Goal: Information Seeking & Learning: Check status

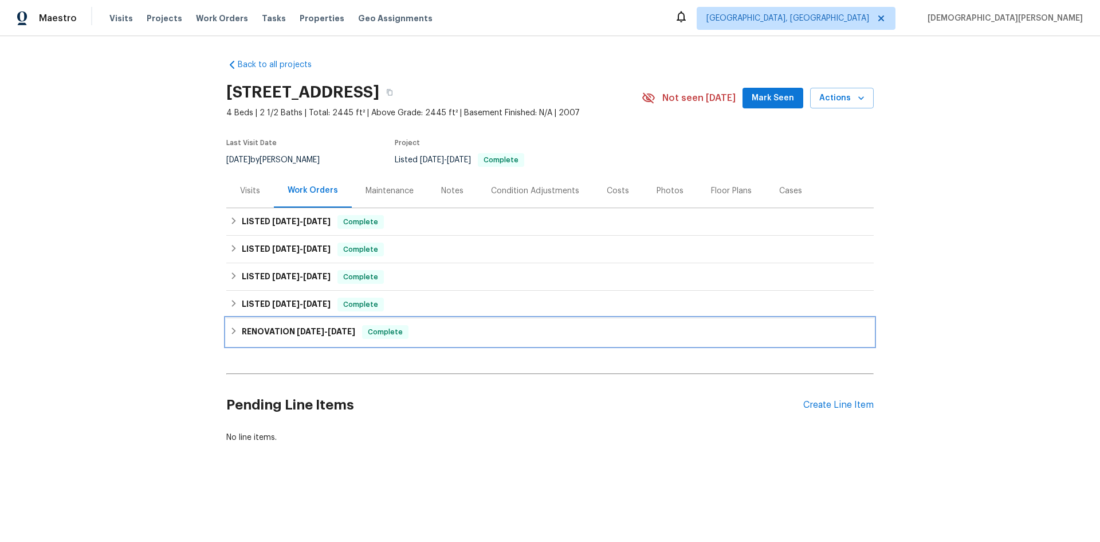
click at [311, 327] on span "[DATE]" at bounding box center [311, 331] width 28 height 8
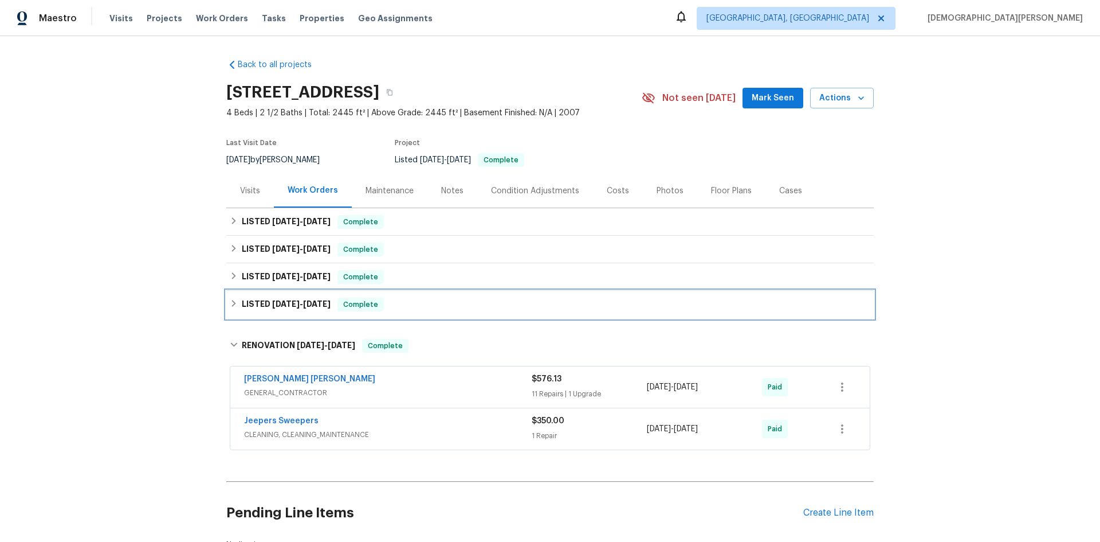
click at [316, 301] on span "[DATE]" at bounding box center [317, 304] width 28 height 8
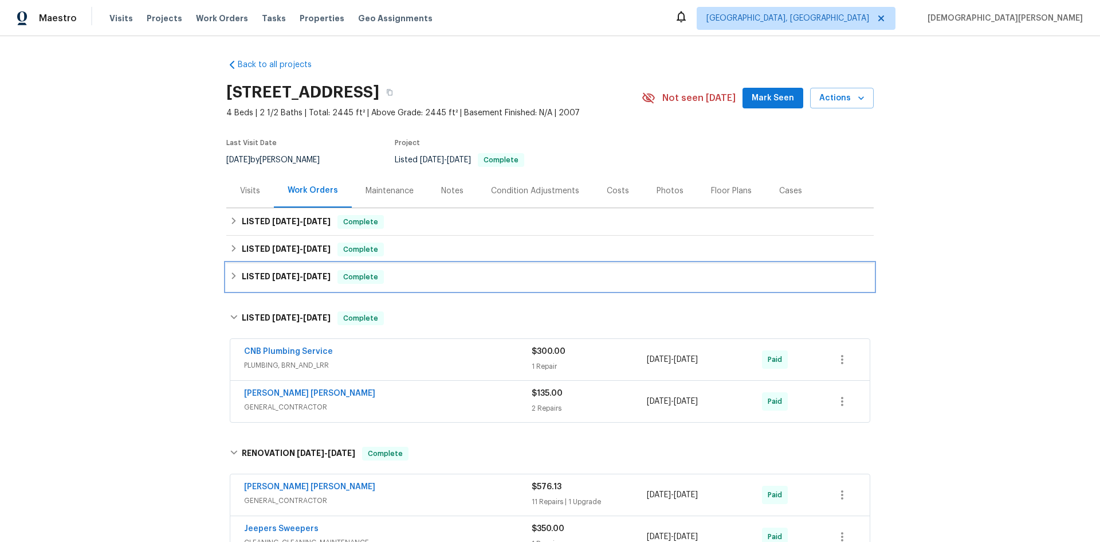
click at [323, 285] on div "LISTED [DATE] - [DATE] Complete" at bounding box center [550, 277] width 648 height 28
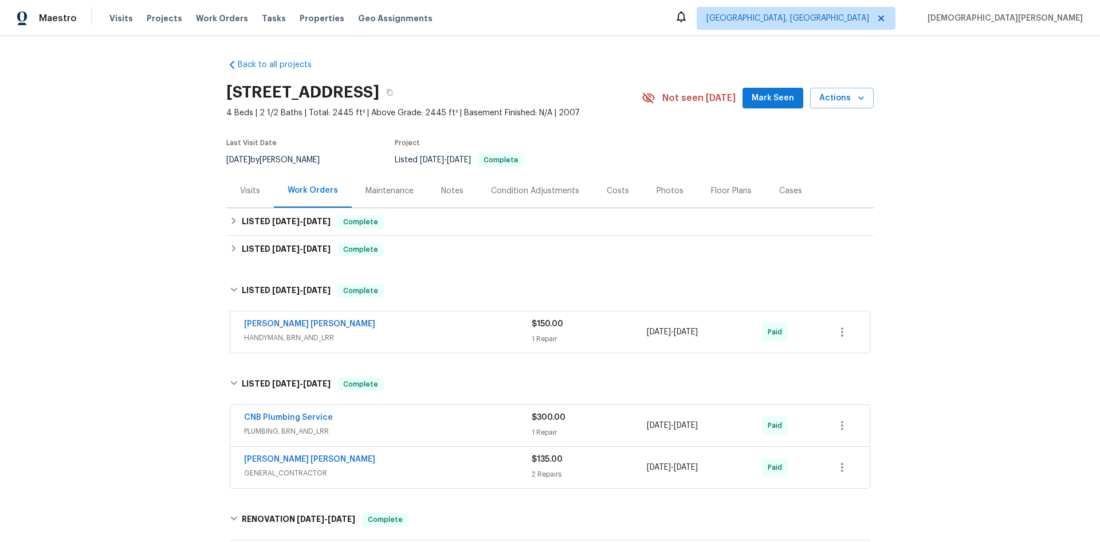
click at [330, 267] on div "Back to all projects [STREET_ADDRESS] 4 Beds | 2 1/2 Baths | Total: 2445 ft² | …" at bounding box center [550, 392] width 648 height 684
click at [323, 248] on span "[DATE]" at bounding box center [317, 249] width 28 height 8
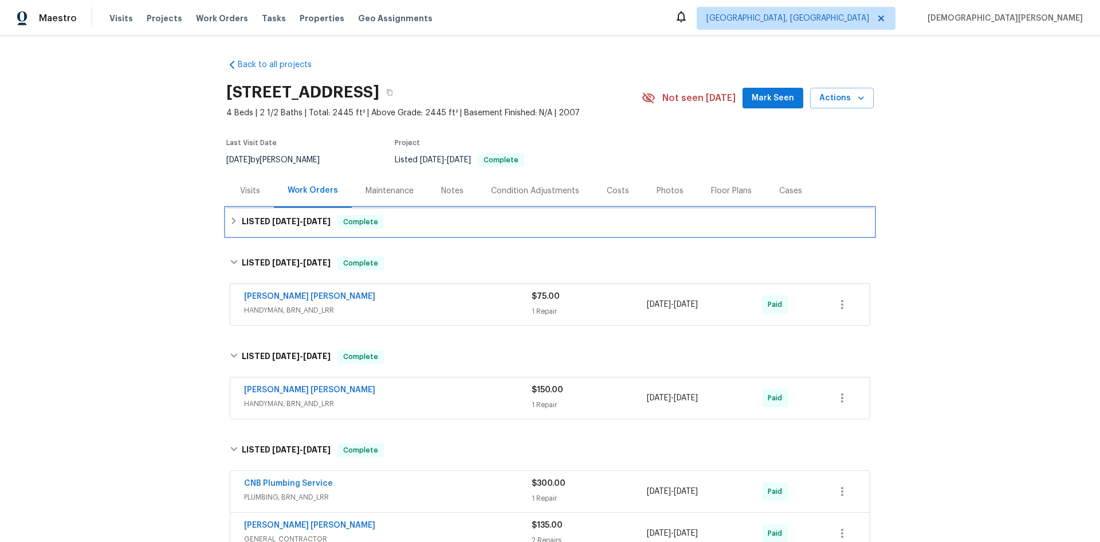
click at [328, 222] on span "[DATE]" at bounding box center [317, 221] width 28 height 8
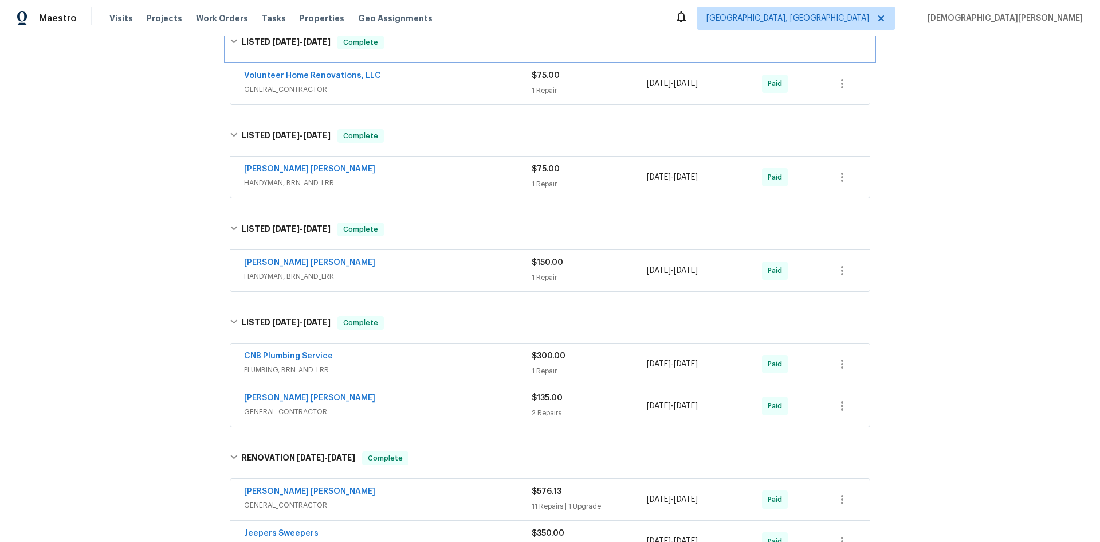
scroll to position [401, 0]
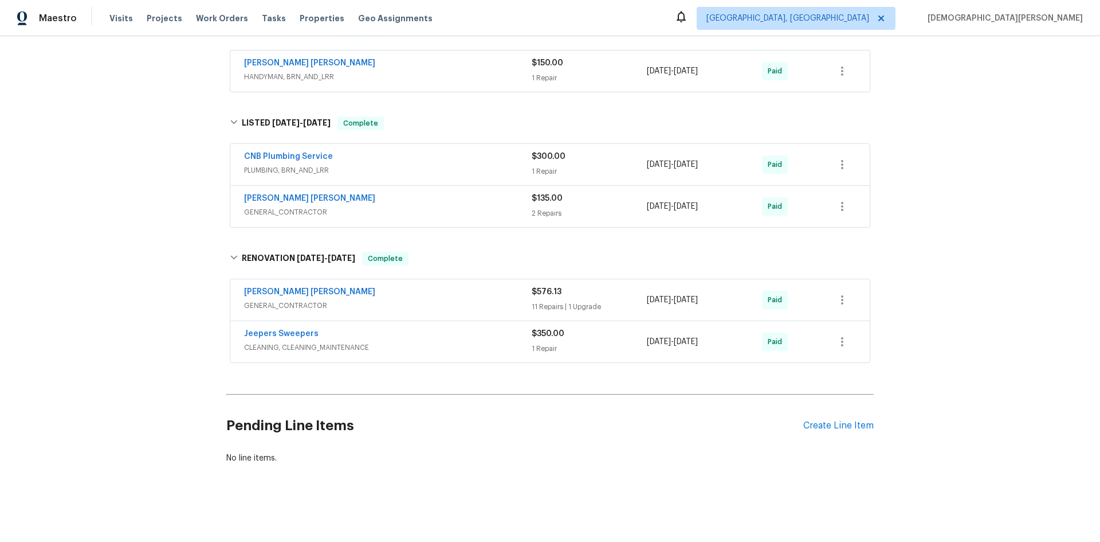
click at [565, 301] on div "11 Repairs | 1 Upgrade" at bounding box center [589, 306] width 115 height 11
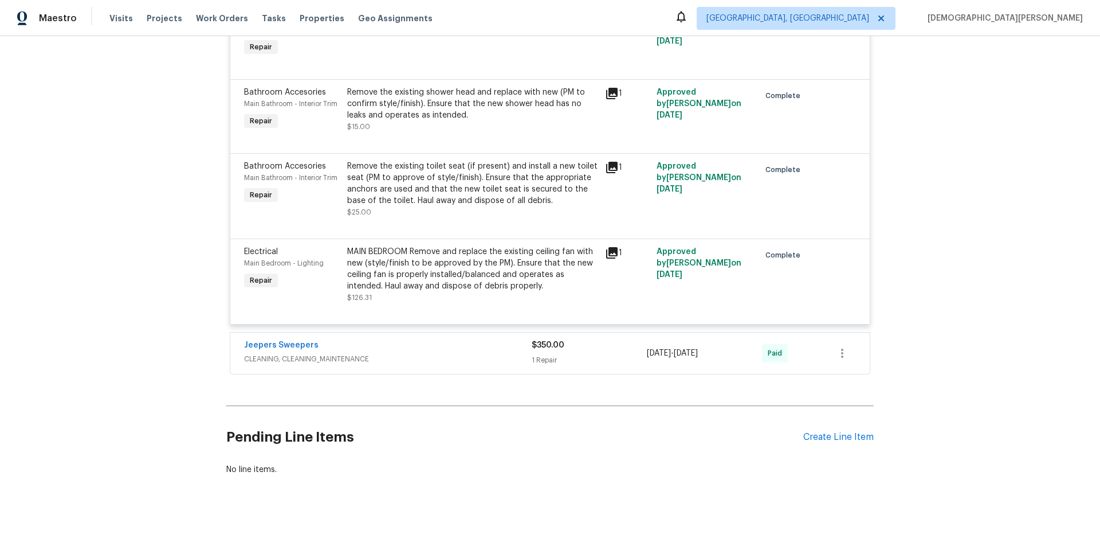
scroll to position [1432, 0]
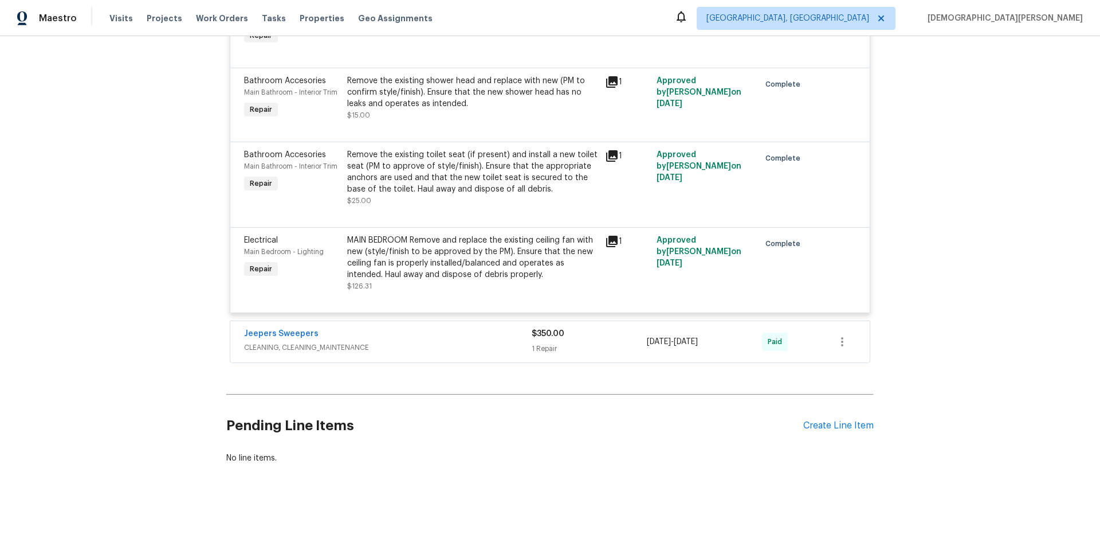
click at [561, 321] on div "Jeepers Sweepers CLEANING, CLEANING_MAINTENANCE $350.00 1 Repair [DATE] - [DATE…" at bounding box center [550, 341] width 640 height 41
click at [562, 332] on div "$350.00 1 Repair" at bounding box center [589, 342] width 115 height 28
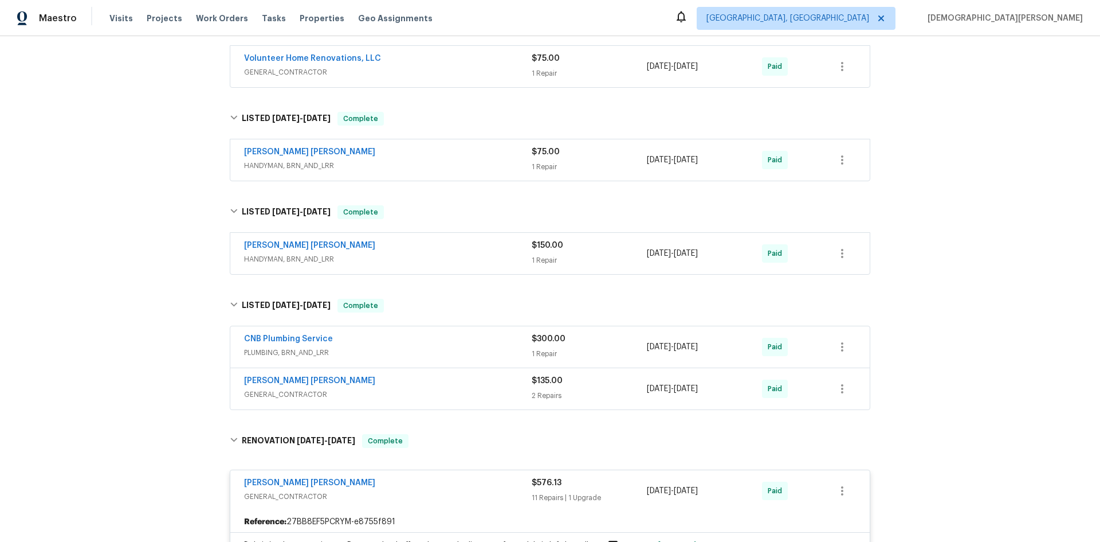
scroll to position [0, 0]
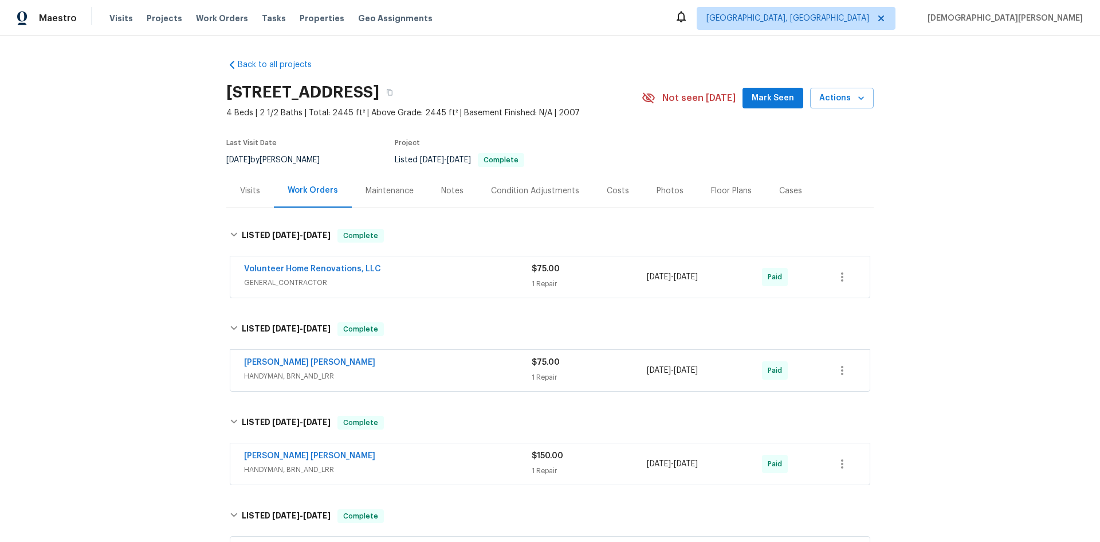
click at [505, 193] on div "Condition Adjustments" at bounding box center [535, 190] width 88 height 11
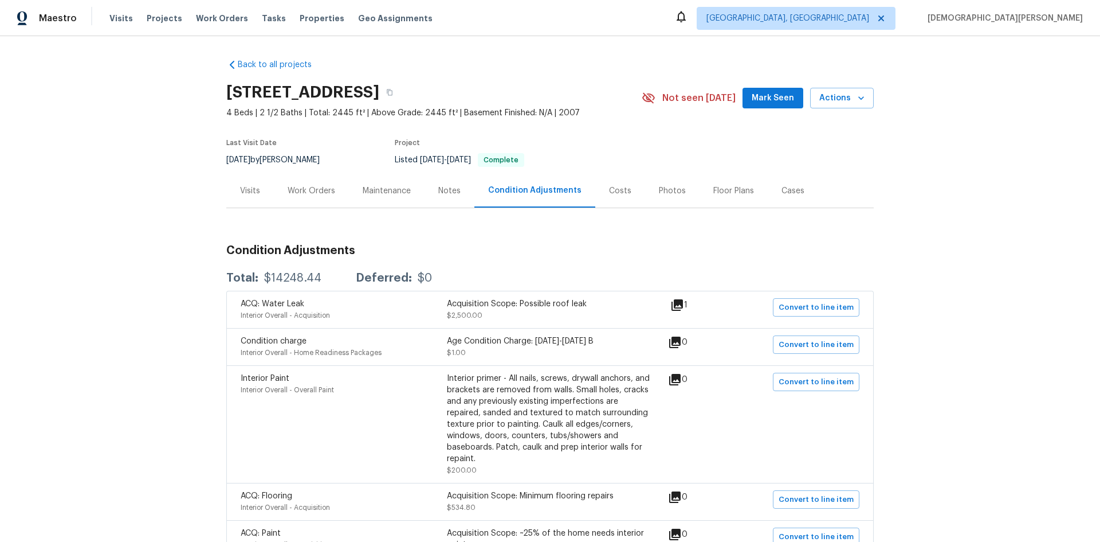
click at [389, 187] on div "Maintenance" at bounding box center [387, 190] width 48 height 11
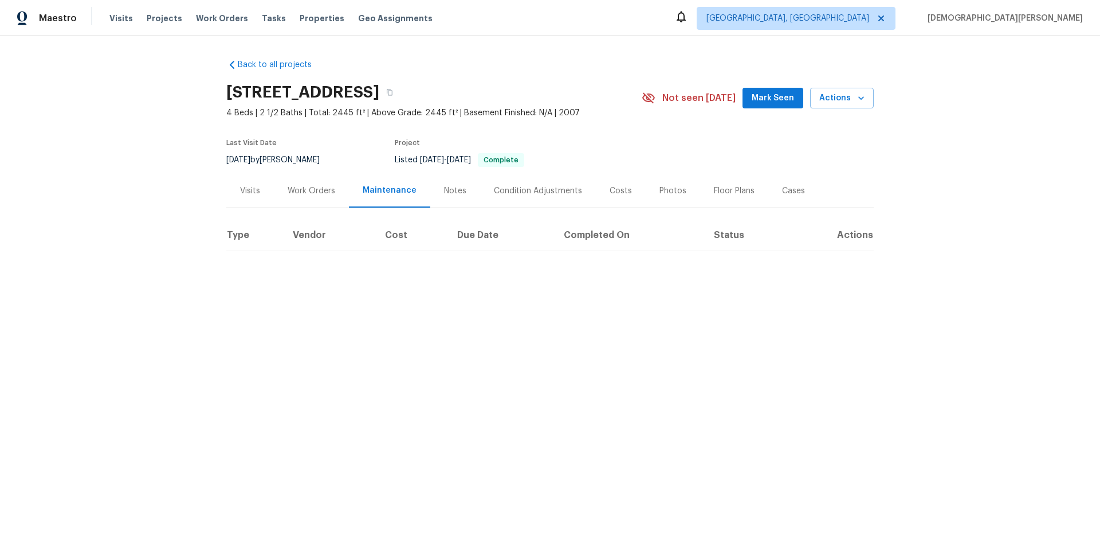
click at [339, 179] on div "Work Orders" at bounding box center [311, 191] width 75 height 34
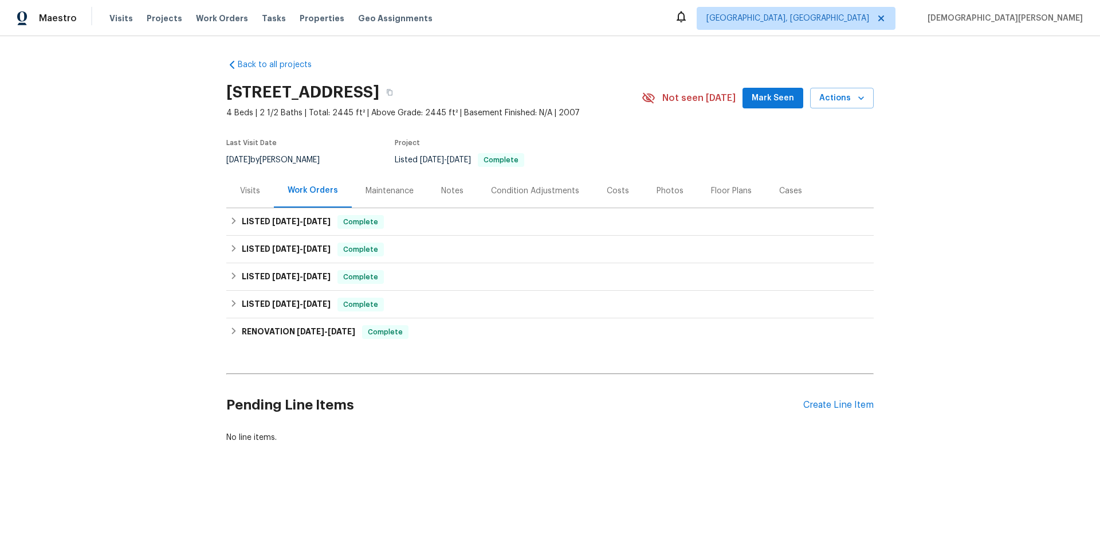
click at [256, 176] on div "Visits" at bounding box center [250, 191] width 48 height 34
